Goal: Information Seeking & Learning: Learn about a topic

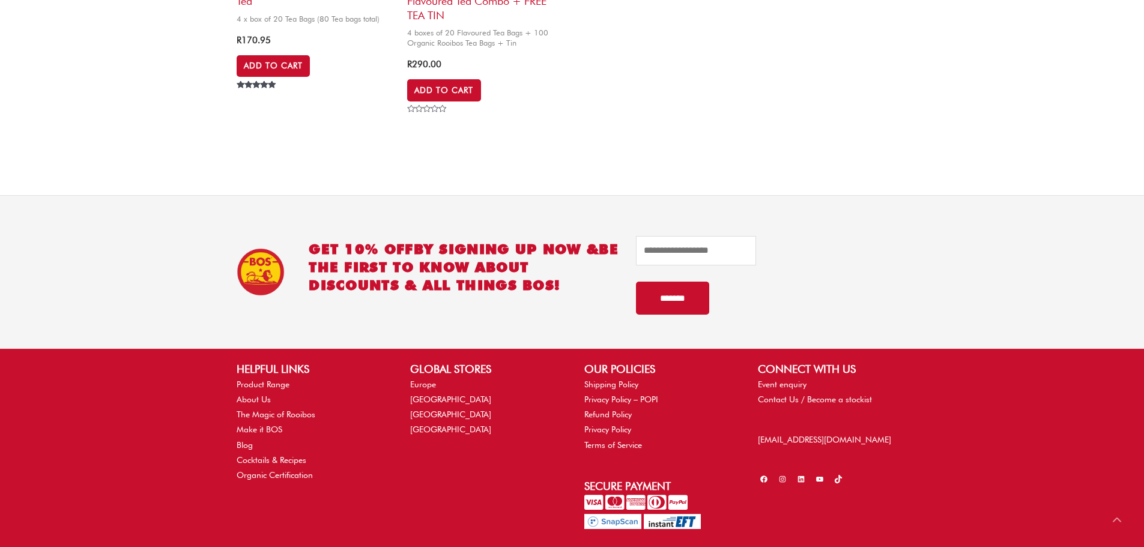
scroll to position [721, 0]
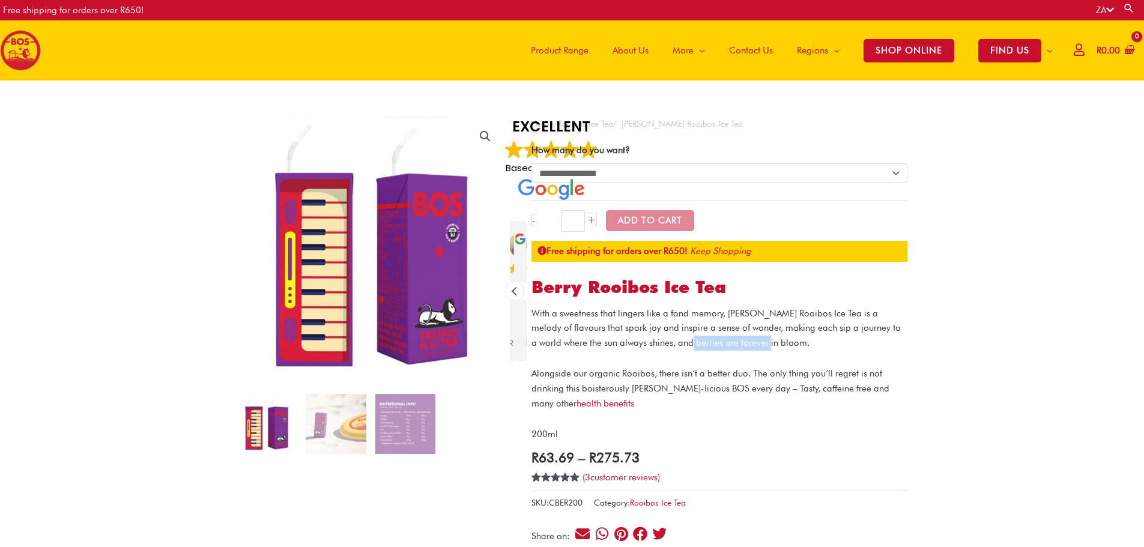
drag, startPoint x: 736, startPoint y: 345, endPoint x: 652, endPoint y: 346, distance: 83.5
click at [652, 346] on p "With a sweetness that lingers like a fond memory, Berry Rooibos Ice Tea is a me…" at bounding box center [720, 328] width 376 height 44
click at [742, 342] on p "With a sweetness that lingers like a fond memory, Berry Rooibos Ice Tea is a me…" at bounding box center [720, 328] width 376 height 44
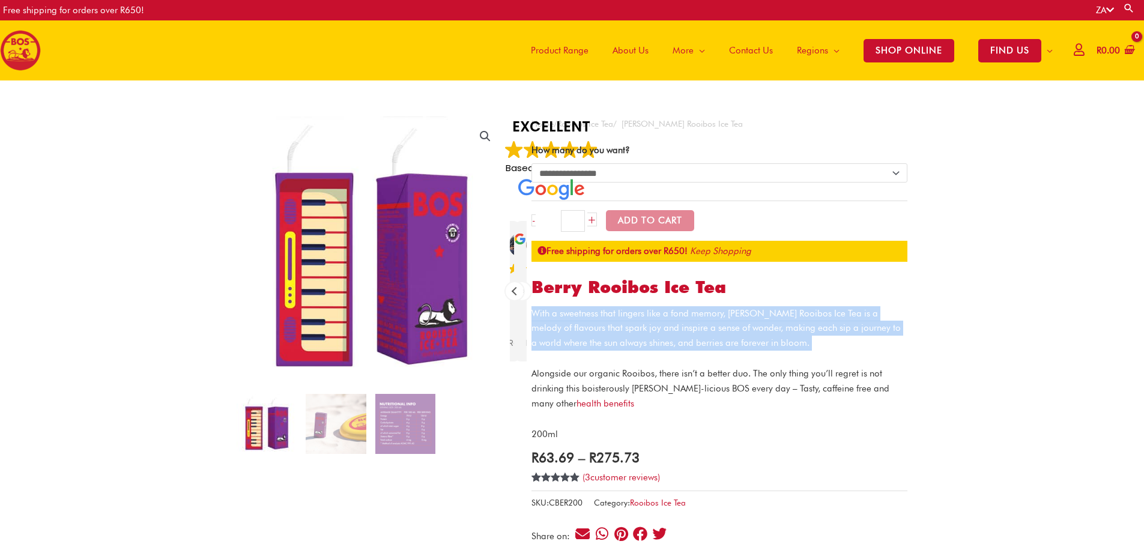
drag, startPoint x: 743, startPoint y: 342, endPoint x: 543, endPoint y: 317, distance: 201.6
click at [543, 317] on p "With a sweetness that lingers like a fond memory, Berry Rooibos Ice Tea is a me…" at bounding box center [720, 328] width 376 height 44
copy div "With a sweetness that lingers like a fond memory, Berry Rooibos Ice Tea is a me…"
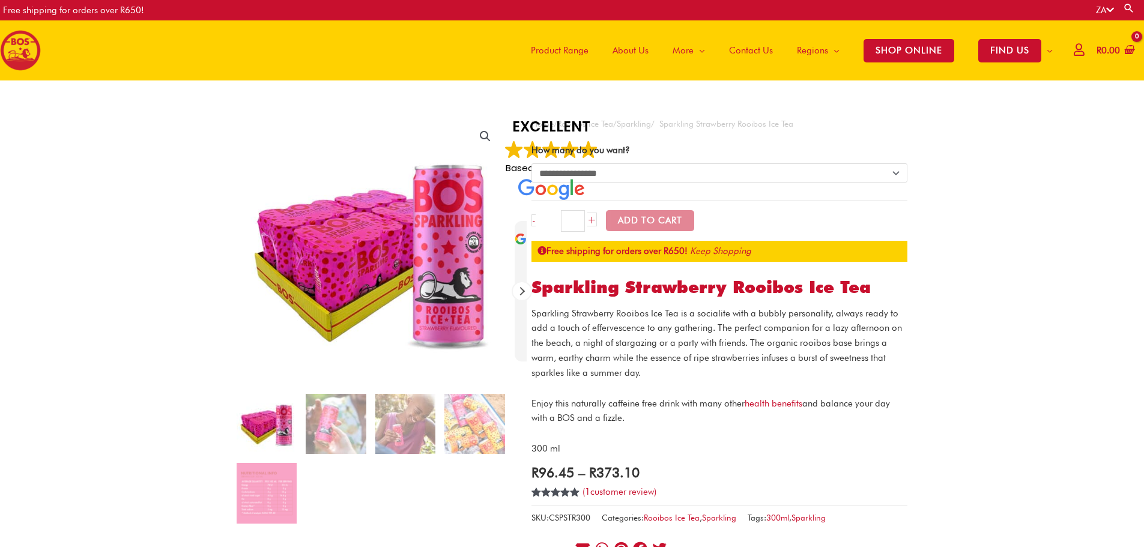
drag, startPoint x: 651, startPoint y: 375, endPoint x: 533, endPoint y: 312, distance: 133.0
click at [533, 312] on p "Sparkling Strawberry Rooibos Ice Tea is a socialite with a bubbly personality, …" at bounding box center [720, 343] width 376 height 74
copy p "Sparkling Strawberry Rooibos Ice Tea is a socialite with a bubbly personality, …"
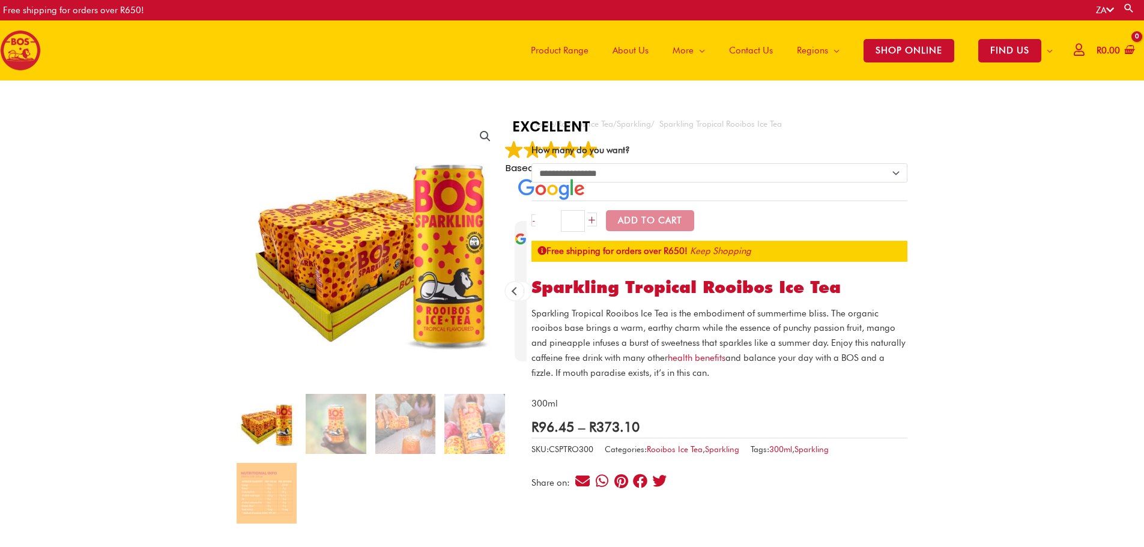
drag, startPoint x: 713, startPoint y: 375, endPoint x: 532, endPoint y: 321, distance: 188.7
click at [532, 321] on p "Sparkling Tropical Rooibos Ice Tea is the embodiment of summertime bliss. The o…" at bounding box center [720, 343] width 376 height 74
copy p "Sparkling Tropical Rooibos Ice Tea is the embodiment of summertime bliss. The o…"
